Goal: Check status: Check status

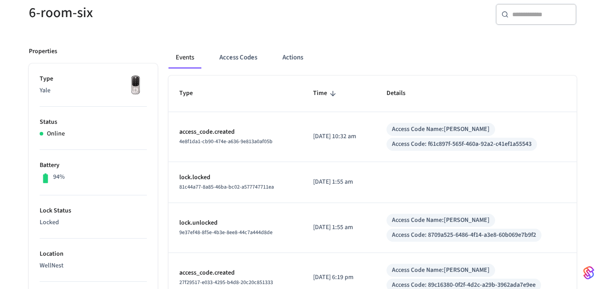
scroll to position [84, 0]
click at [247, 59] on button "Access Codes" at bounding box center [238, 58] width 52 height 22
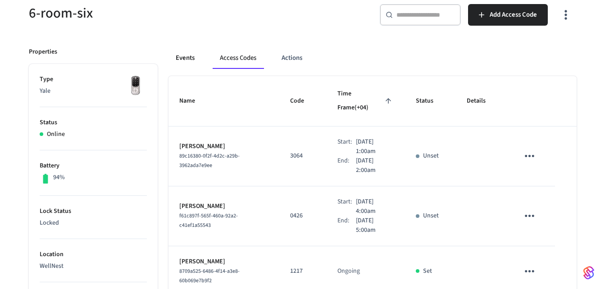
click at [179, 56] on button "Events" at bounding box center [185, 58] width 33 height 22
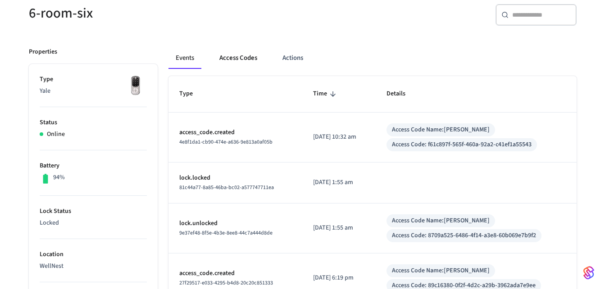
click at [240, 59] on button "Access Codes" at bounding box center [238, 58] width 52 height 22
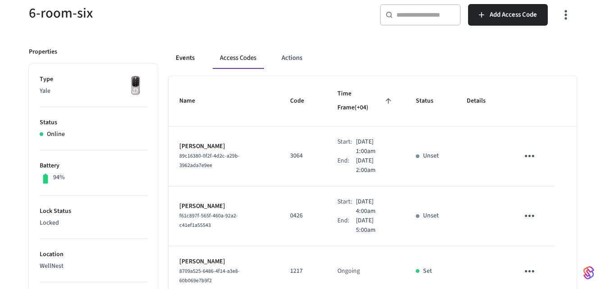
click at [191, 60] on button "Events" at bounding box center [185, 58] width 33 height 22
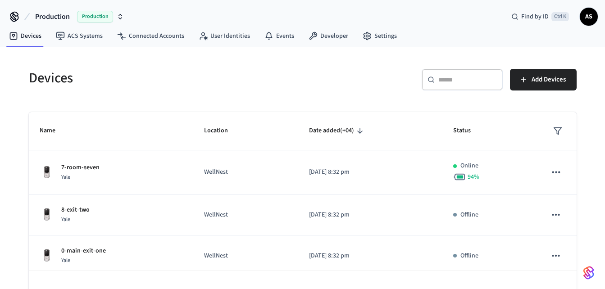
click at [7, 143] on div "Devices ​ ​ Add Devices Name Location Date added (+04) Status 7-room-seven [GEO…" at bounding box center [302, 180] width 605 height 267
click at [383, 87] on div "​ ​ Add Devices" at bounding box center [442, 83] width 269 height 29
